Goal: Check status: Check status

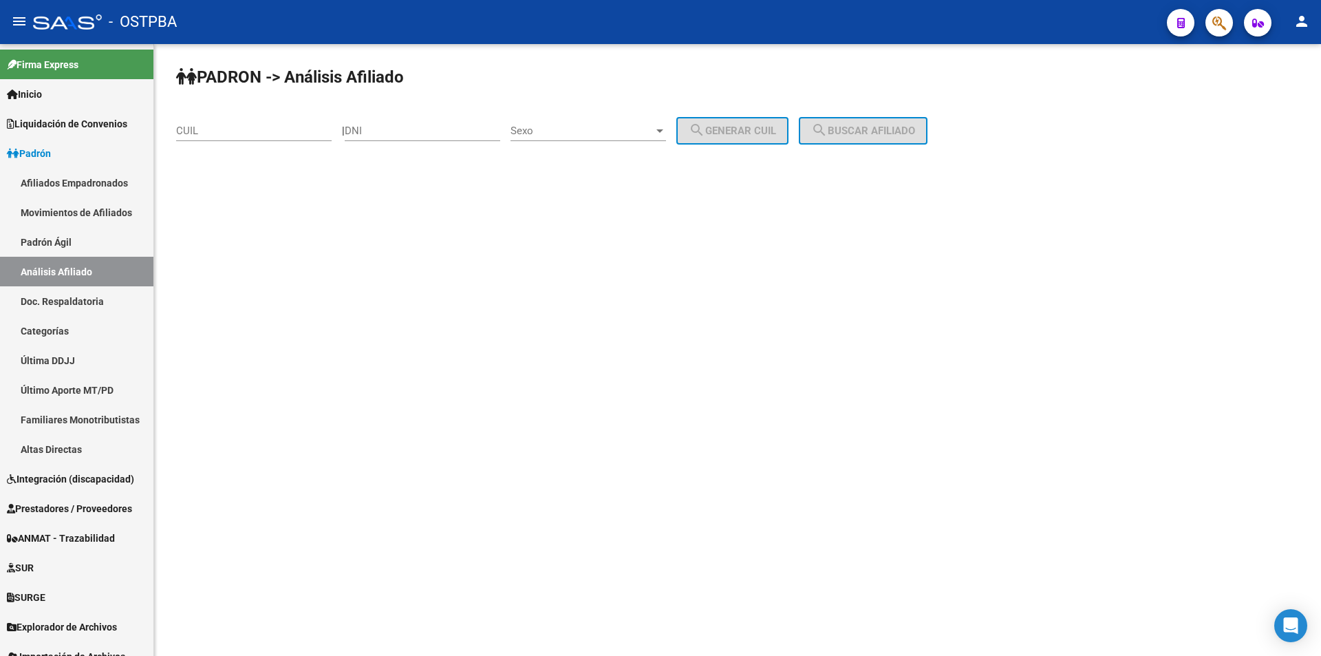
click at [204, 131] on input "CUIL" at bounding box center [253, 131] width 155 height 12
paste input "20-20617817-6"
type input "20-20617817-6"
click at [915, 130] on span "search Buscar afiliado" at bounding box center [863, 131] width 104 height 12
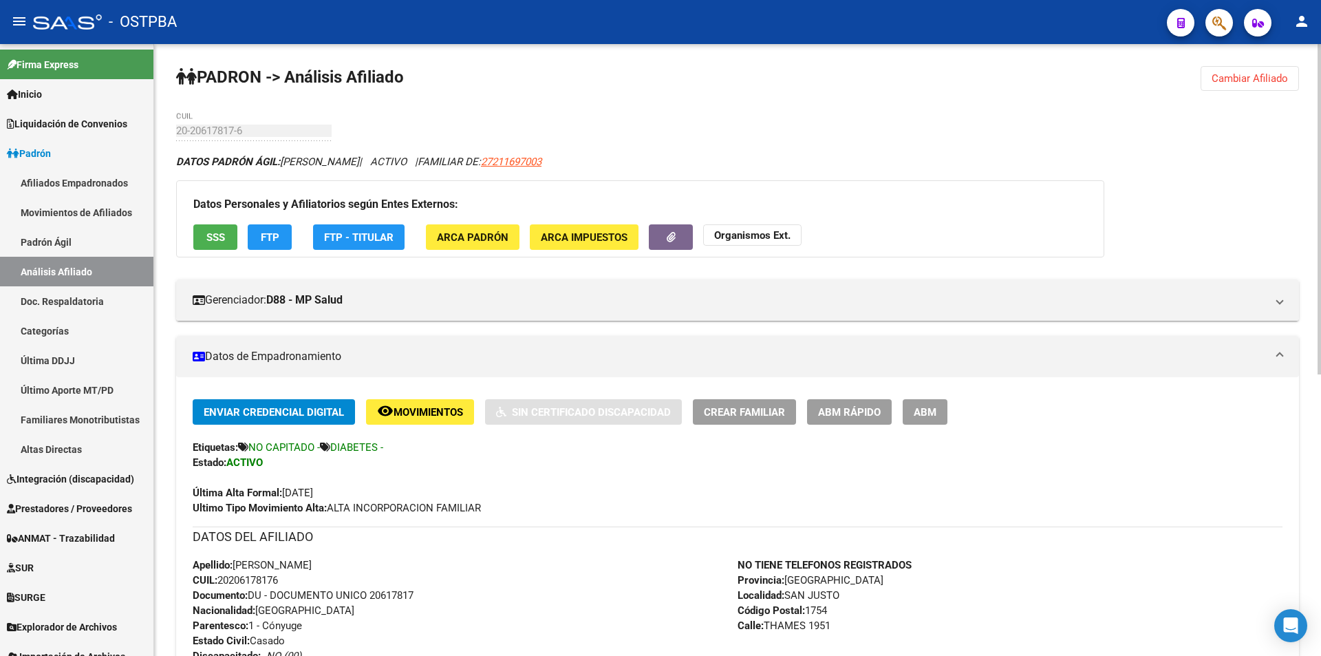
click at [217, 230] on span "SSS" at bounding box center [215, 236] width 19 height 12
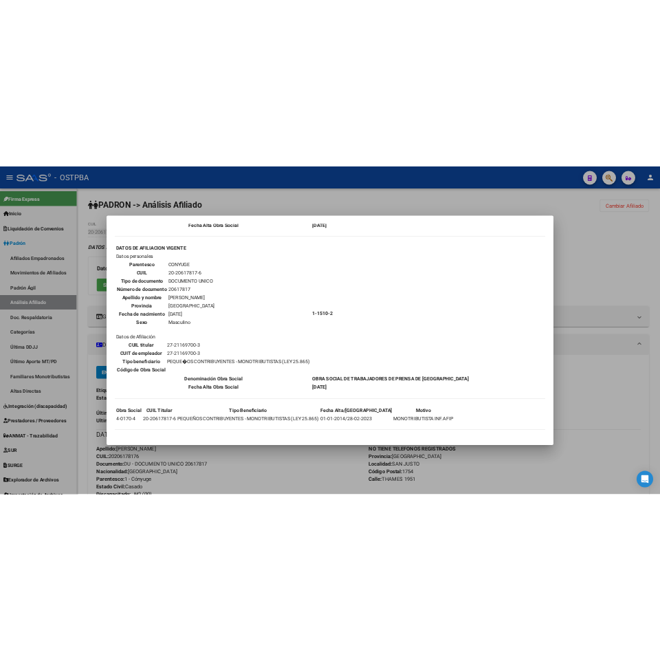
scroll to position [268, 0]
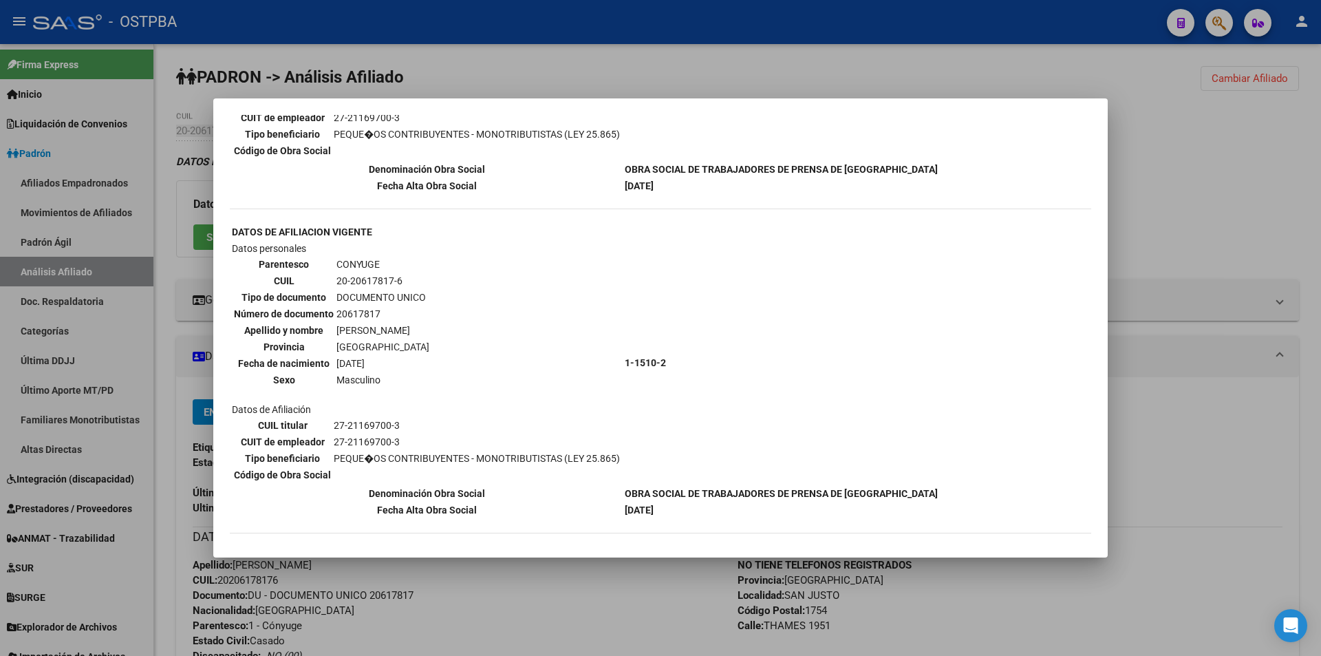
click at [650, 614] on div at bounding box center [660, 328] width 1321 height 656
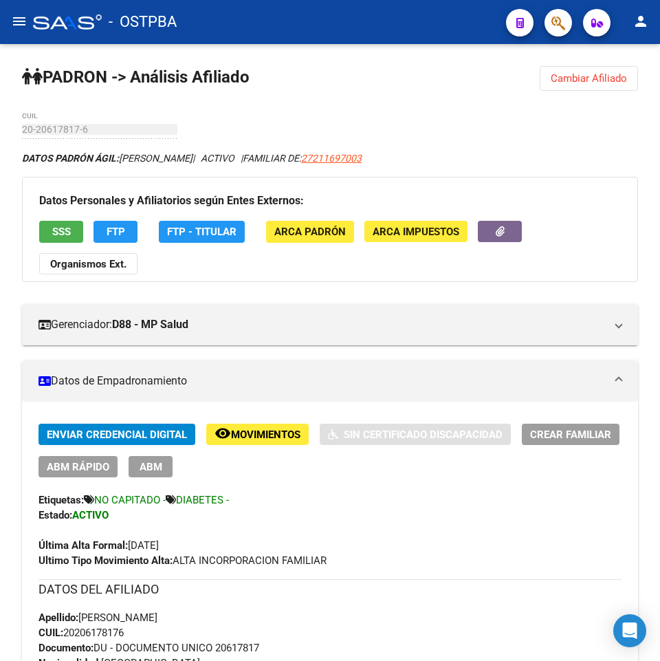
click at [0, 135] on html "menu - OSTPBA person Firma Express Inicio Instructivos Contacto OS Liquidación …" at bounding box center [330, 330] width 660 height 661
drag, startPoint x: 141, startPoint y: 636, endPoint x: 67, endPoint y: 632, distance: 74.4
copy span "20206178176"
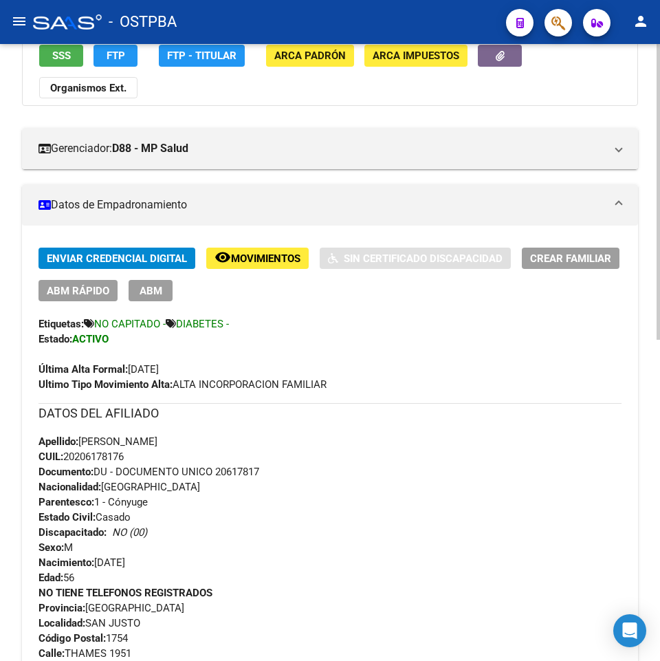
scroll to position [0, 0]
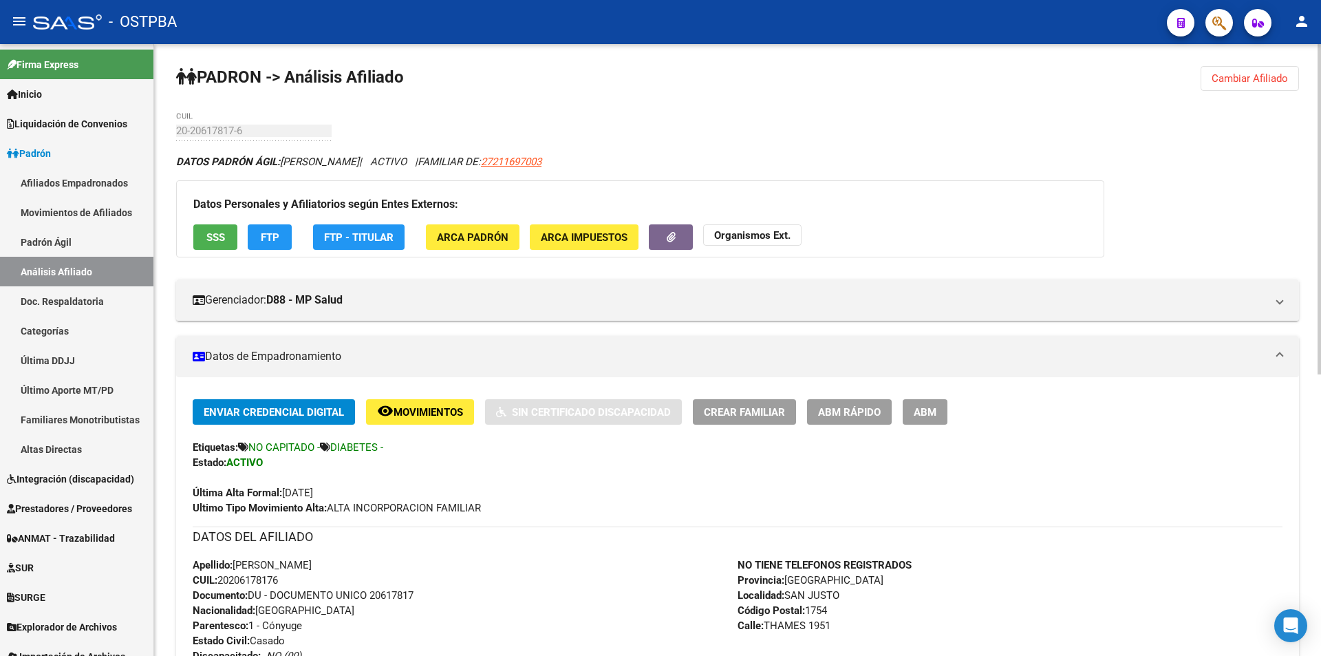
copy span "20206178176"
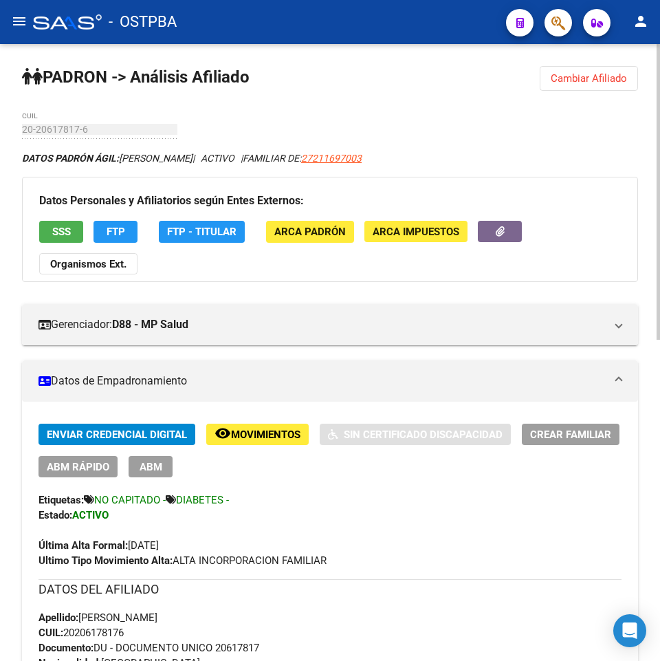
click at [609, 76] on span "Cambiar Afiliado" at bounding box center [589, 78] width 76 height 12
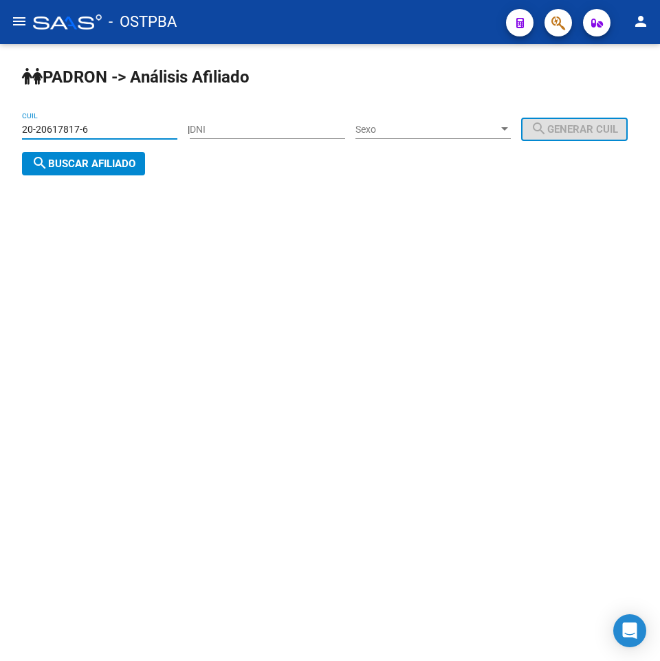
drag, startPoint x: 120, startPoint y: 125, endPoint x: -334, endPoint y: 125, distance: 453.4
click at [0, 125] on html "menu - OSTPBA person Firma Express Inicio Instructivos Contacto OS Liquidación …" at bounding box center [330, 330] width 660 height 661
type input "20-24554282-9"
click at [136, 164] on span "search Buscar afiliado" at bounding box center [84, 164] width 104 height 12
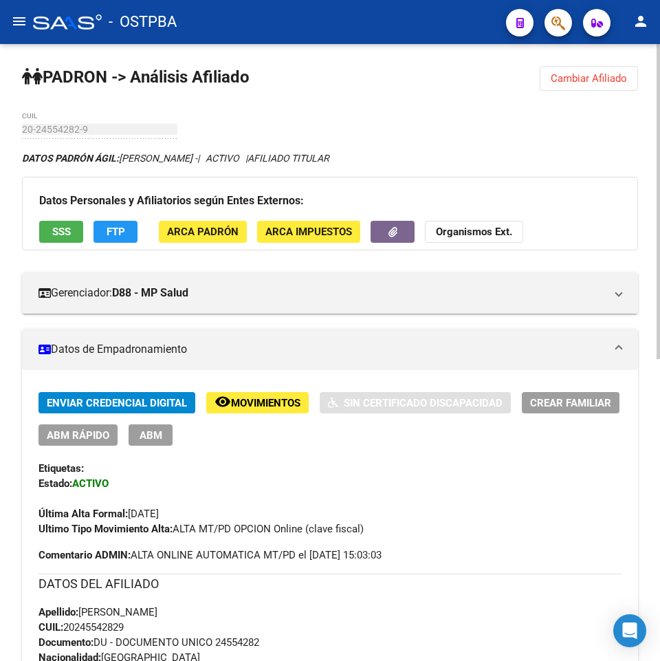
drag, startPoint x: 630, startPoint y: 0, endPoint x: 344, endPoint y: 507, distance: 582.2
click at [412, 520] on div "Última Alta Formal: [DATE]" at bounding box center [330, 506] width 583 height 30
click at [53, 233] on span "SSS" at bounding box center [61, 232] width 19 height 12
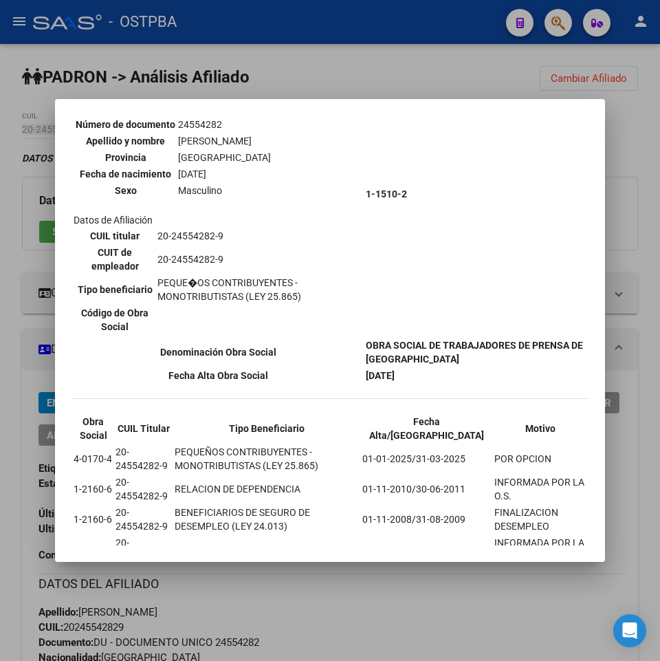
scroll to position [182, 0]
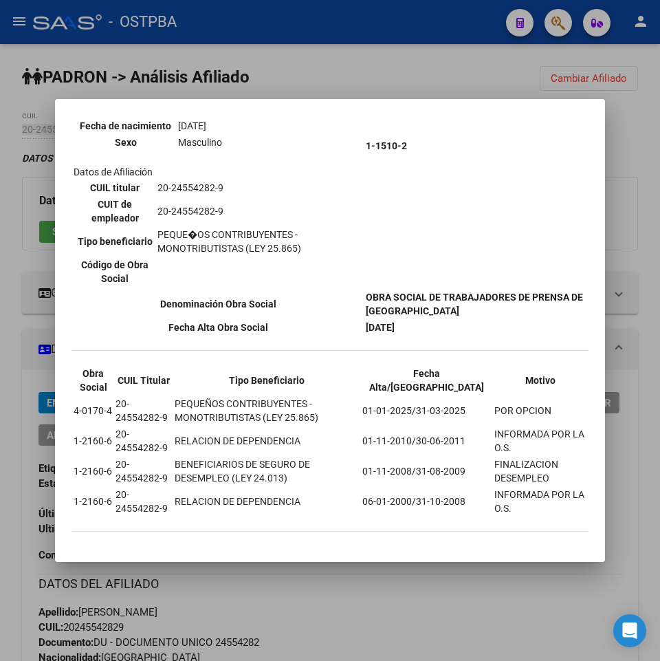
click at [445, 590] on div at bounding box center [330, 330] width 660 height 661
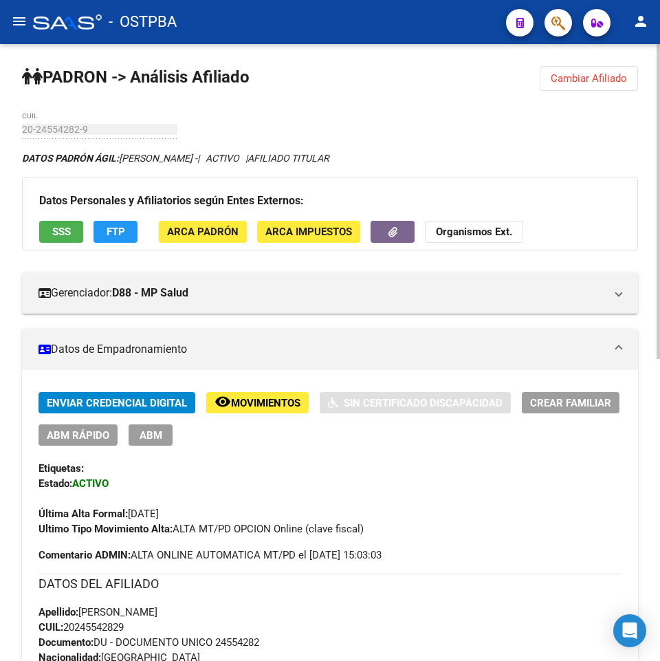
drag, startPoint x: 130, startPoint y: 631, endPoint x: 68, endPoint y: 625, distance: 62.2
copy span "20245542829"
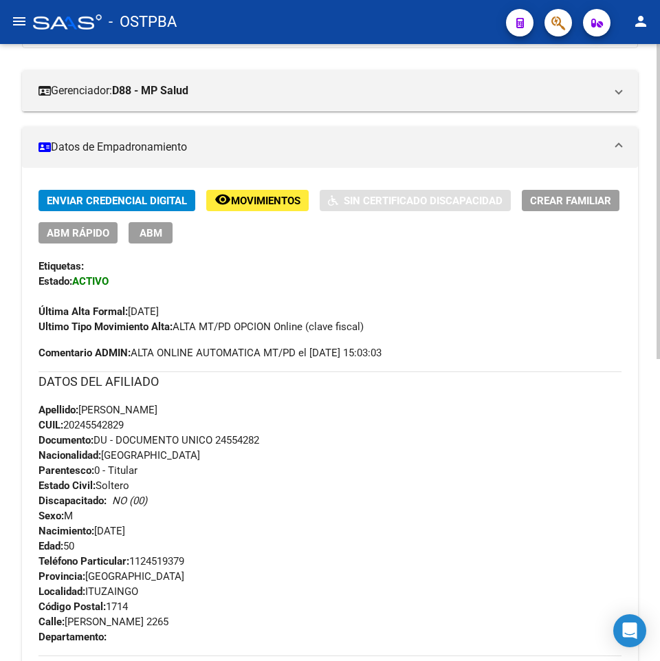
scroll to position [206, 0]
